Goal: Navigation & Orientation: Find specific page/section

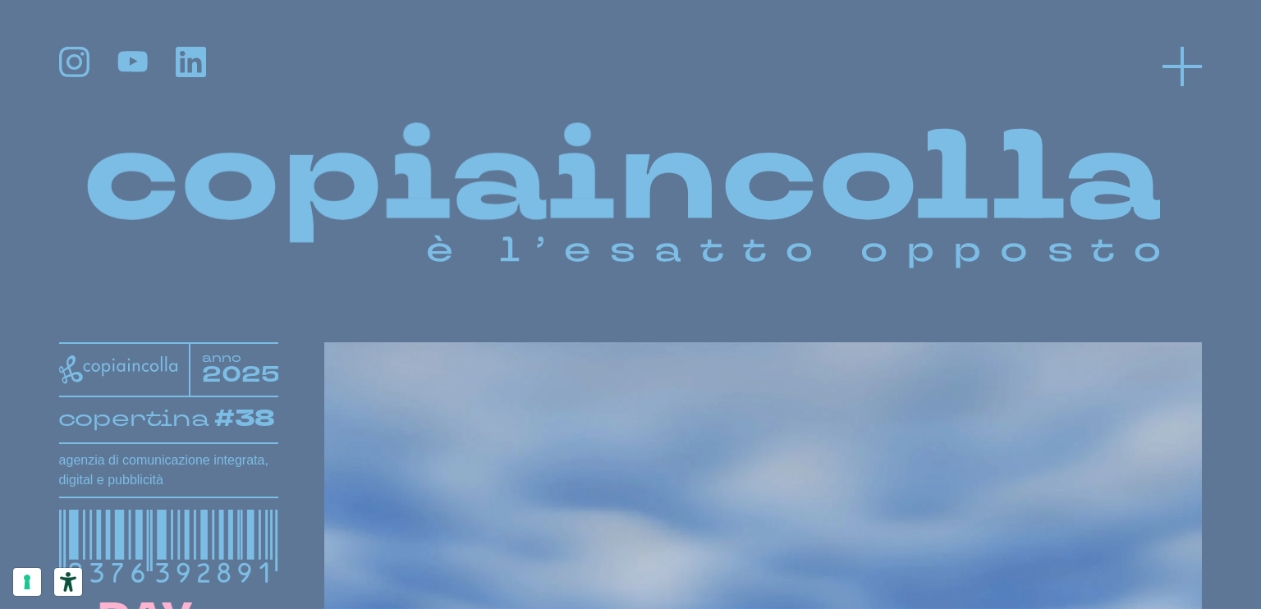
click at [1175, 72] on icon at bounding box center [1181, 66] width 39 height 39
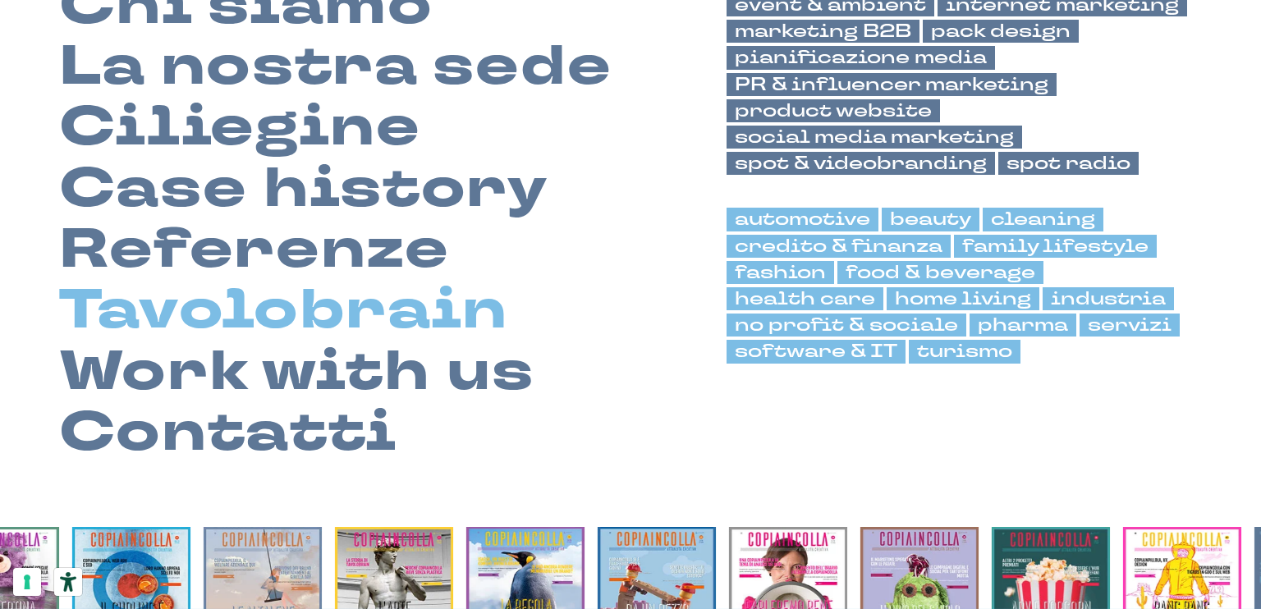
scroll to position [246, 0]
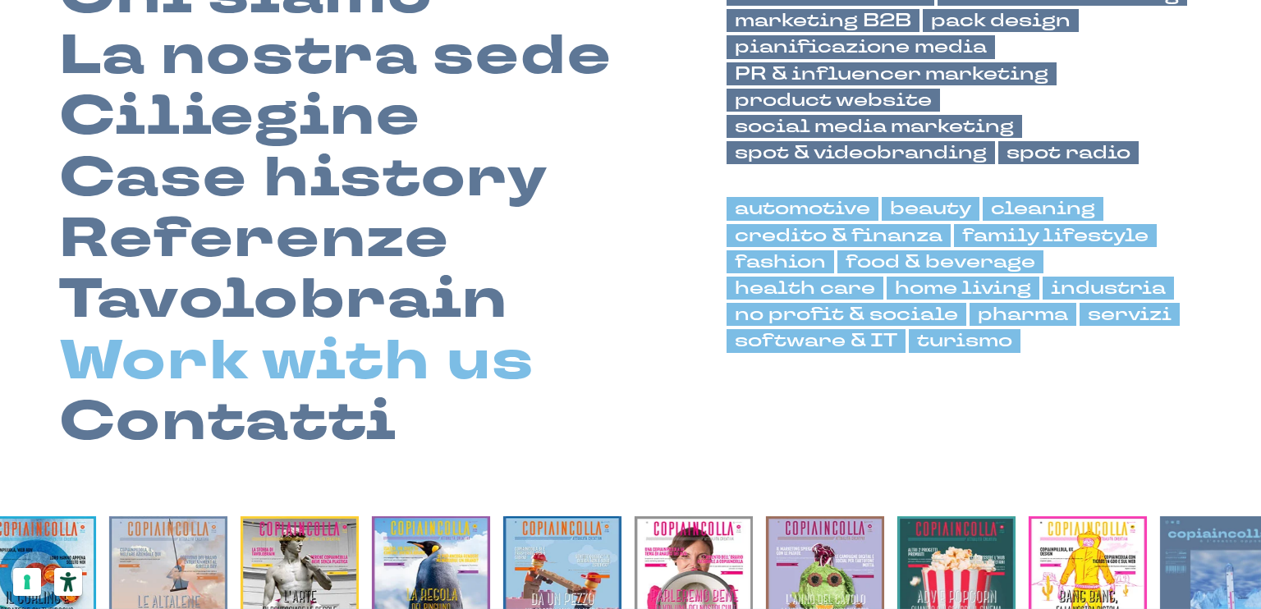
click at [401, 364] on link "Work with us" at bounding box center [296, 361] width 475 height 61
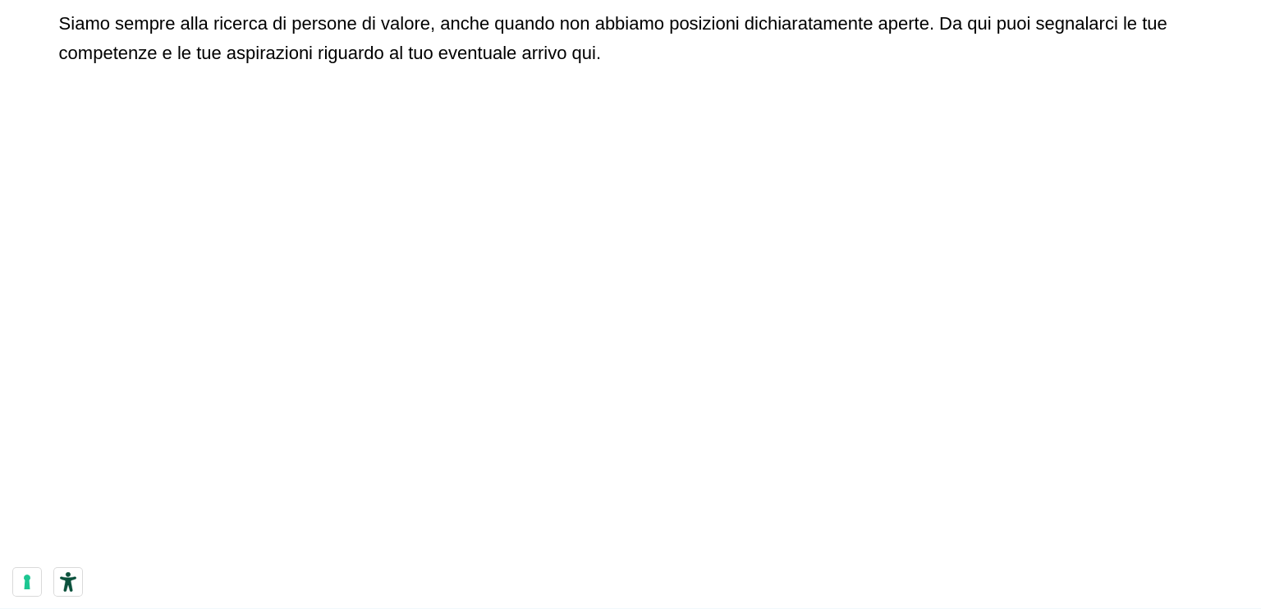
scroll to position [328, 0]
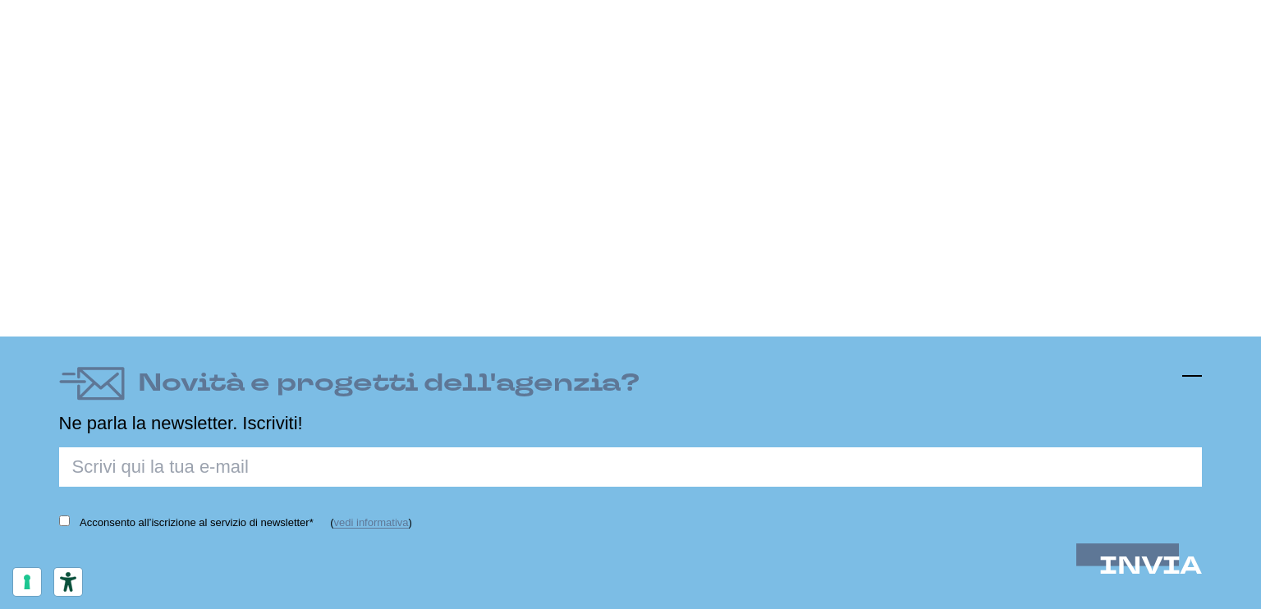
click at [1185, 366] on icon at bounding box center [1192, 376] width 20 height 20
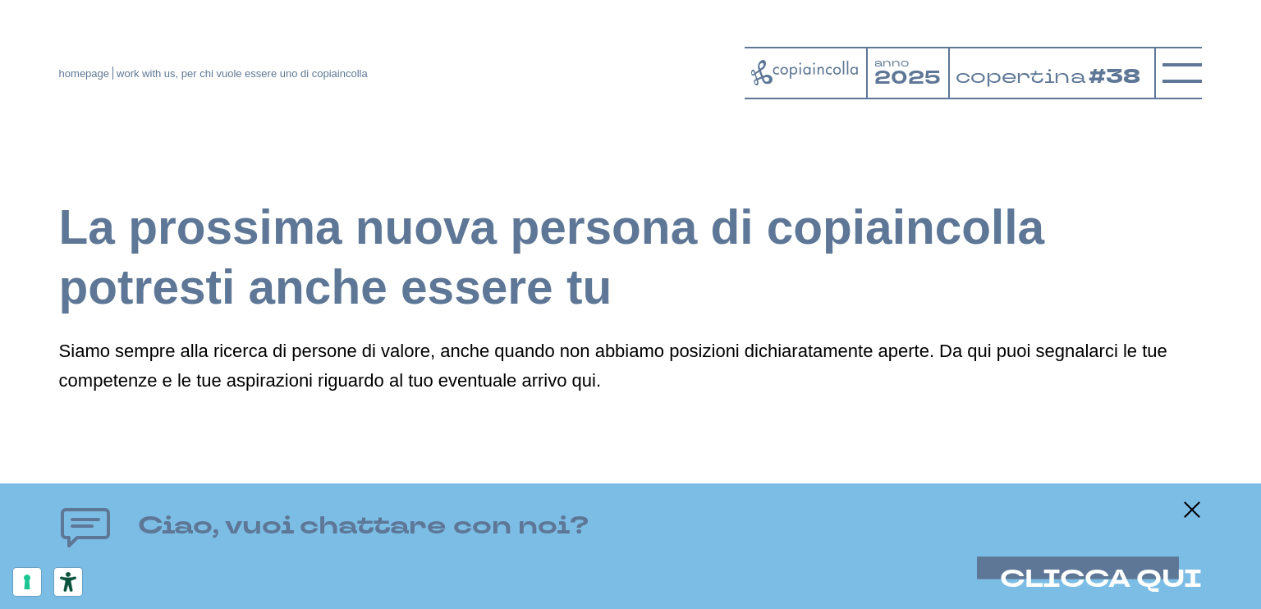
scroll to position [0, 0]
click at [807, 68] on icon at bounding box center [805, 72] width 108 height 25
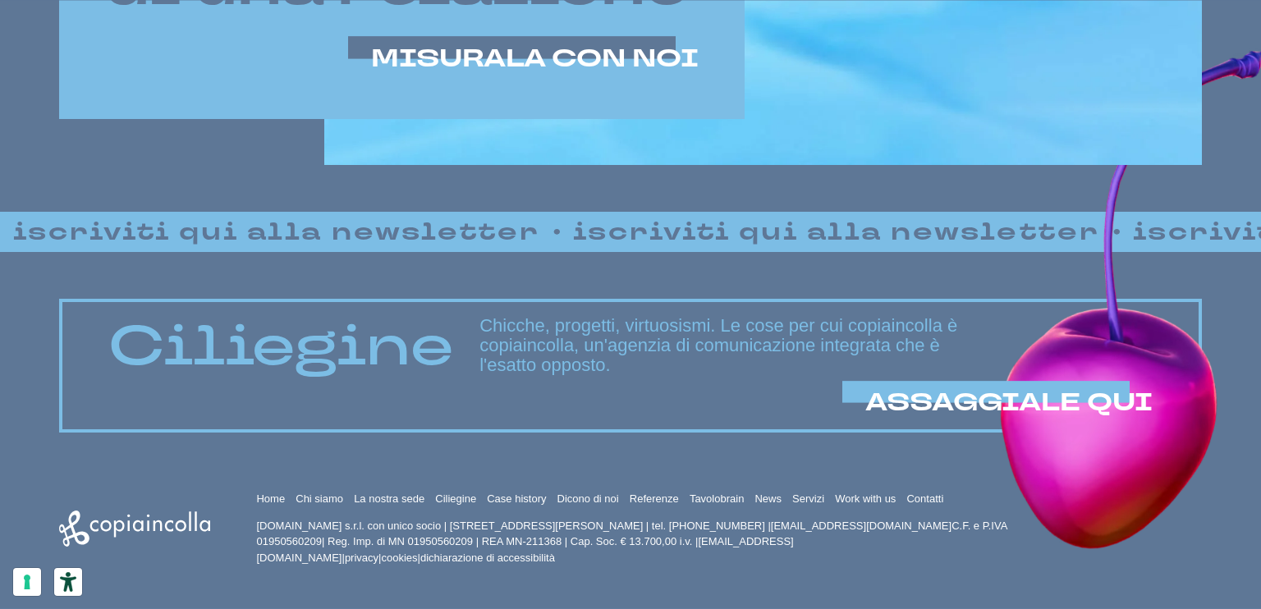
scroll to position [1163, 0]
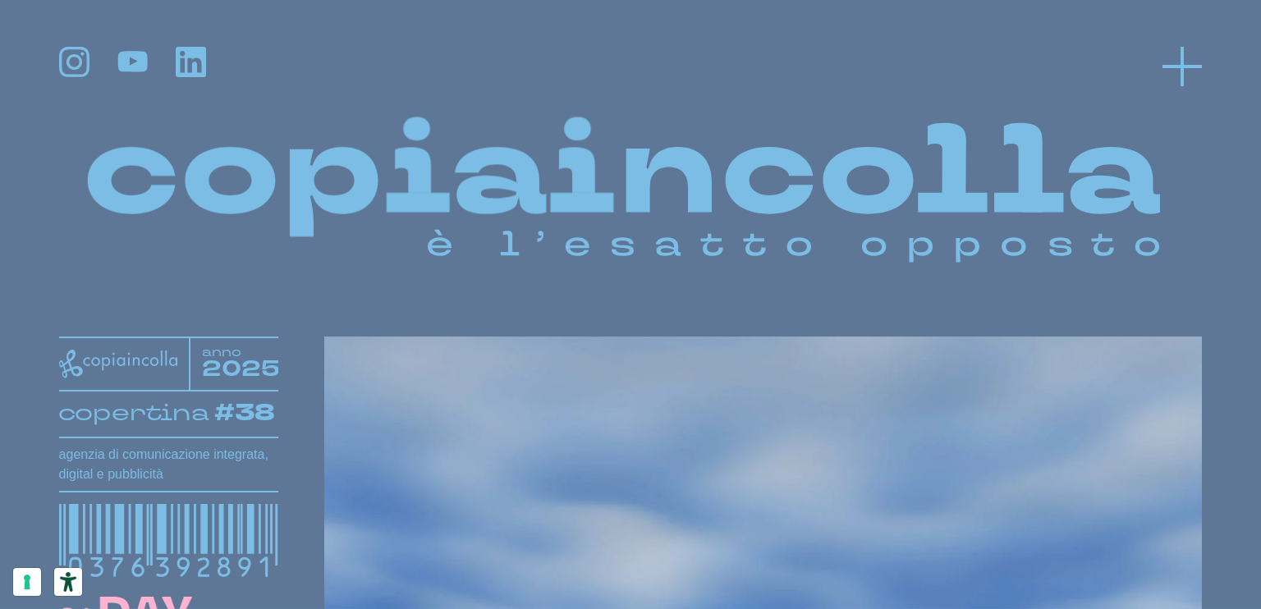
click at [1196, 66] on line at bounding box center [1181, 66] width 39 height 0
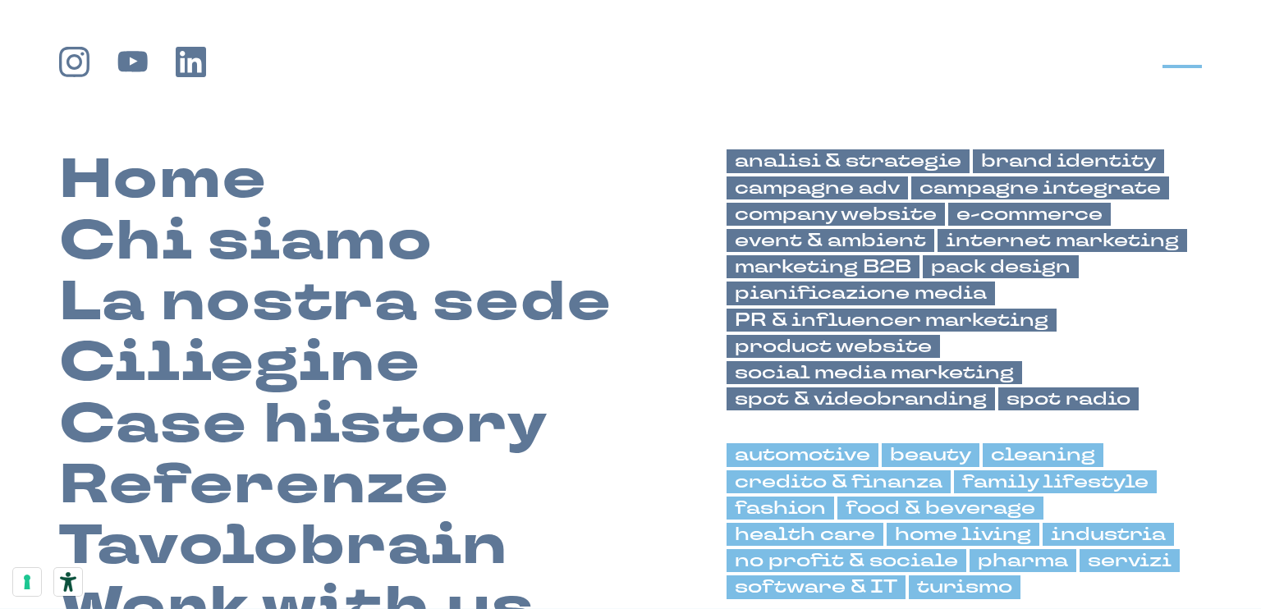
scroll to position [0, 0]
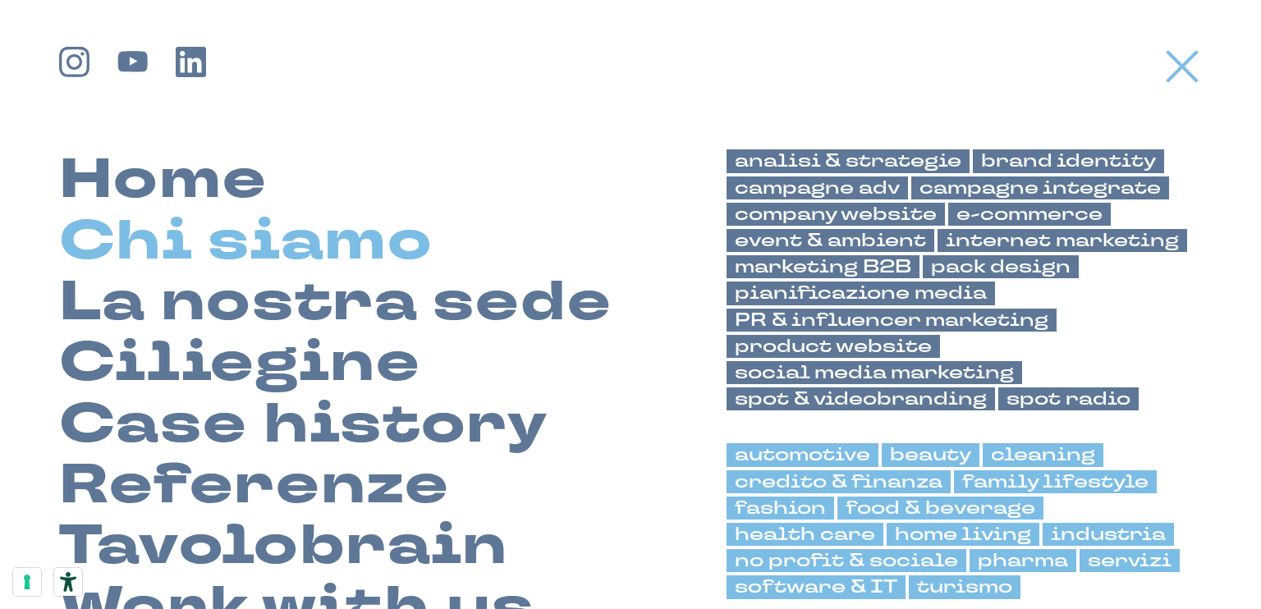
click at [272, 245] on link "Chi siamo" at bounding box center [246, 241] width 374 height 61
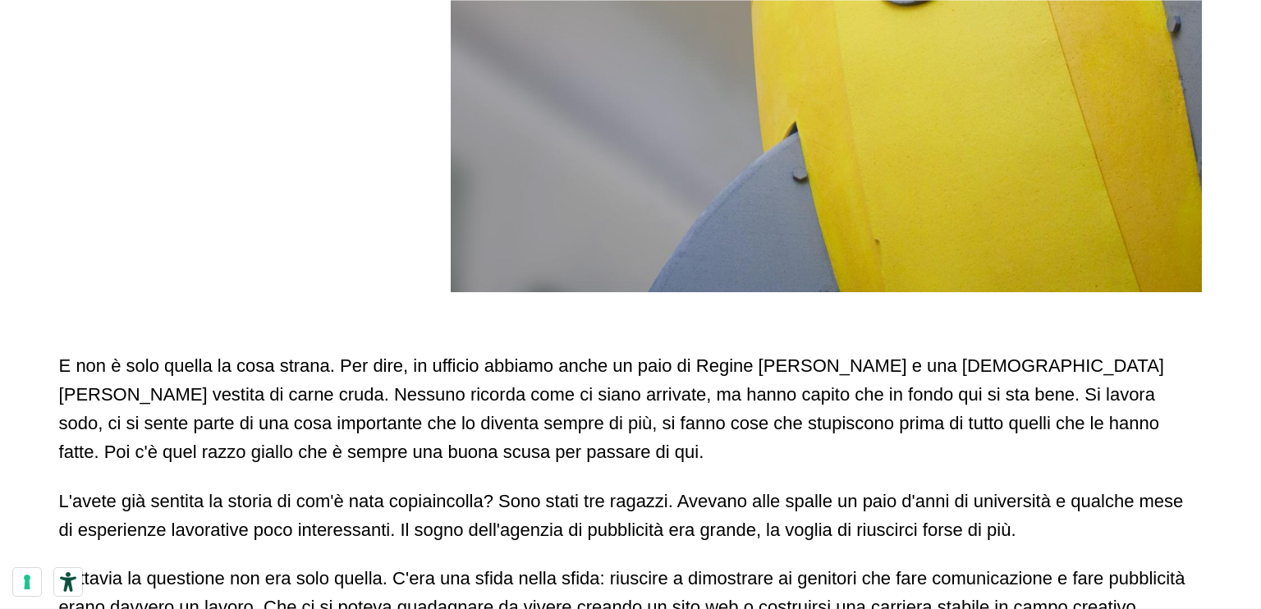
scroll to position [657, 0]
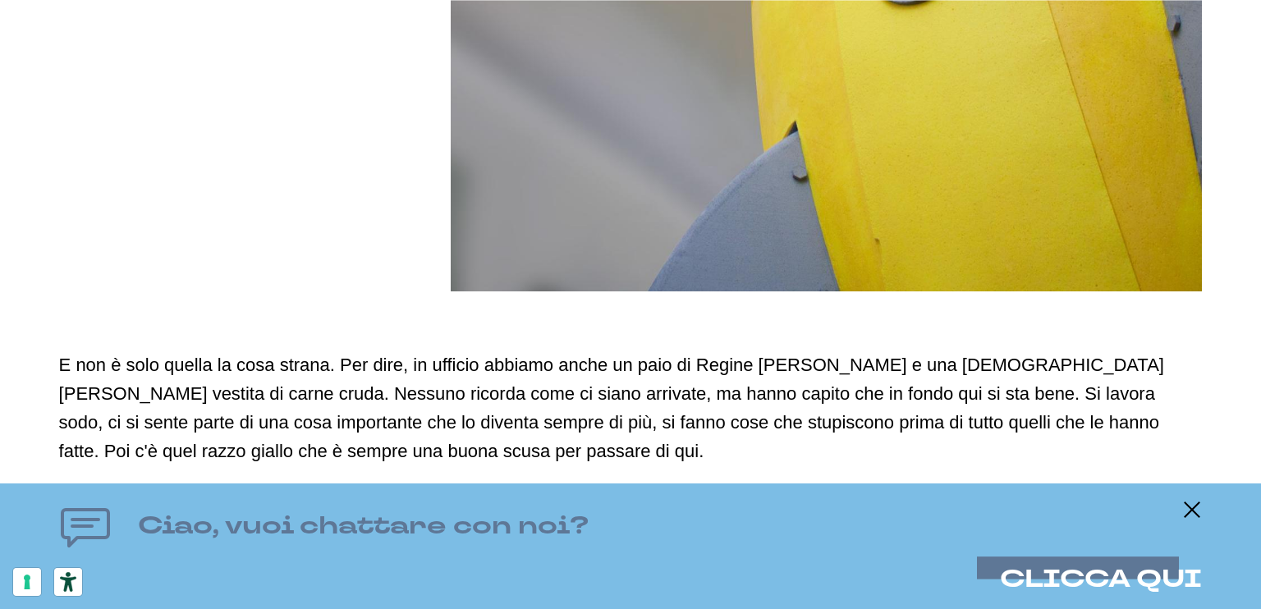
click at [1202, 501] on div "Ciao, vuoi chattare con noi? CLICCA QUI" at bounding box center [630, 546] width 1261 height 126
click at [1201, 505] on icon at bounding box center [1192, 510] width 20 height 20
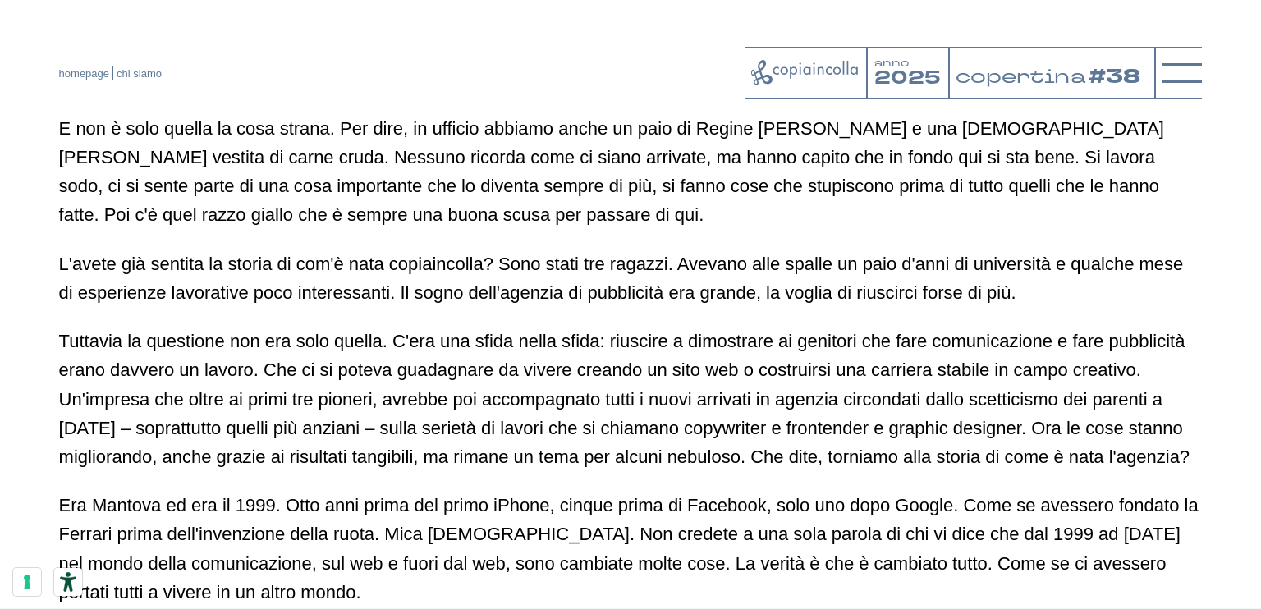
scroll to position [892, 0]
